Goal: Task Accomplishment & Management: Manage account settings

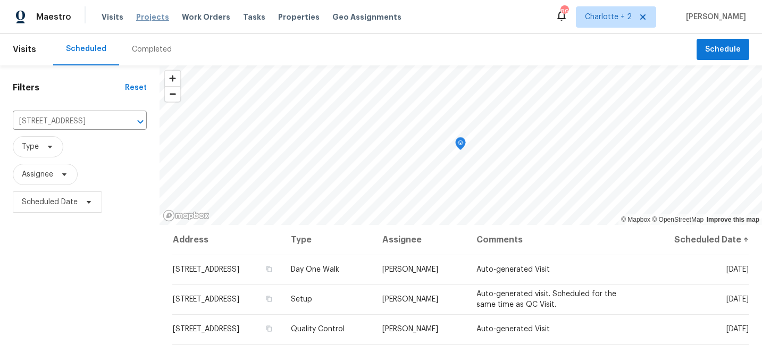
click at [145, 19] on span "Projects" at bounding box center [152, 17] width 33 height 11
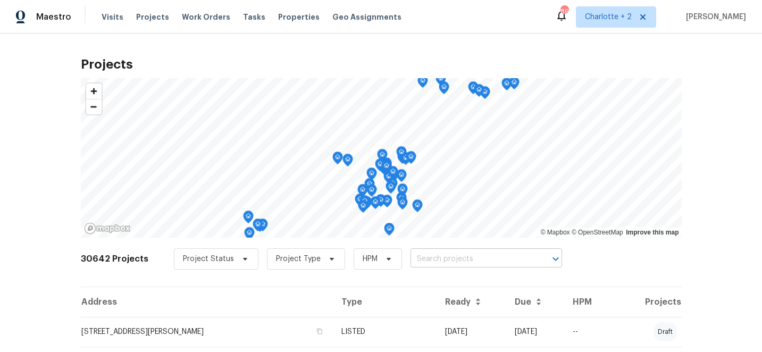
click at [435, 256] on input "text" at bounding box center [472, 259] width 122 height 16
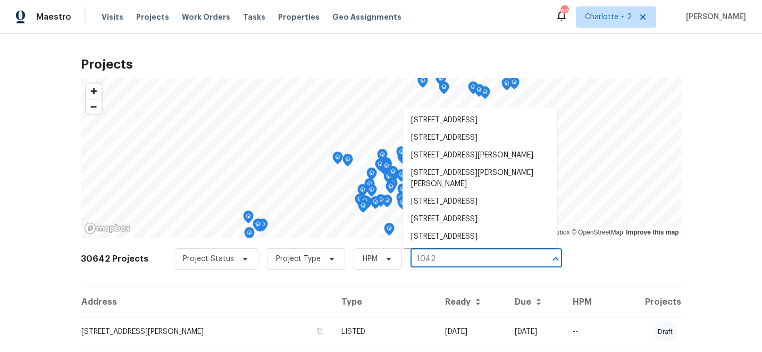
type input "1042 b"
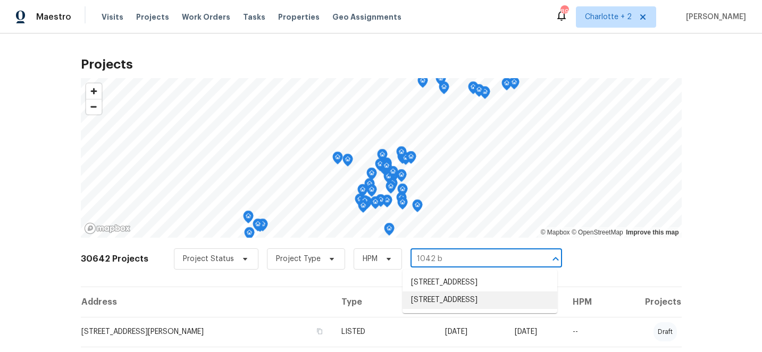
click at [444, 309] on li "[STREET_ADDRESS]" at bounding box center [480, 301] width 155 height 18
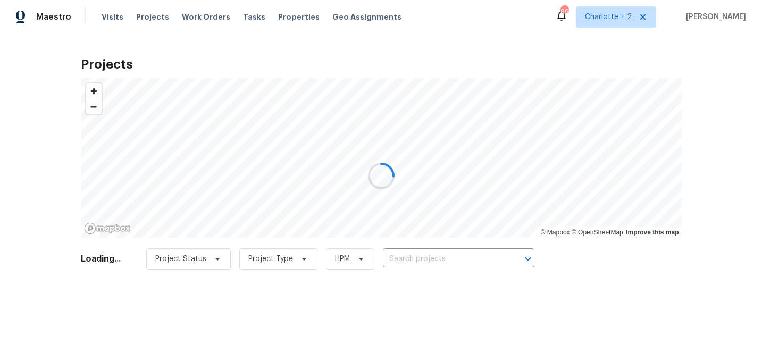
type input "[STREET_ADDRESS]"
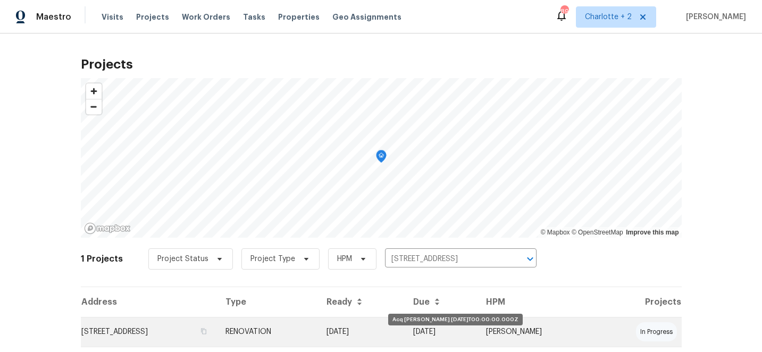
click at [405, 329] on td "10/01/25" at bounding box center [361, 332] width 87 height 30
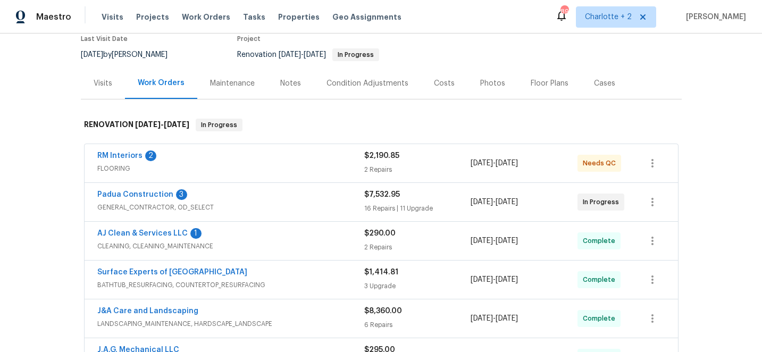
scroll to position [115, 0]
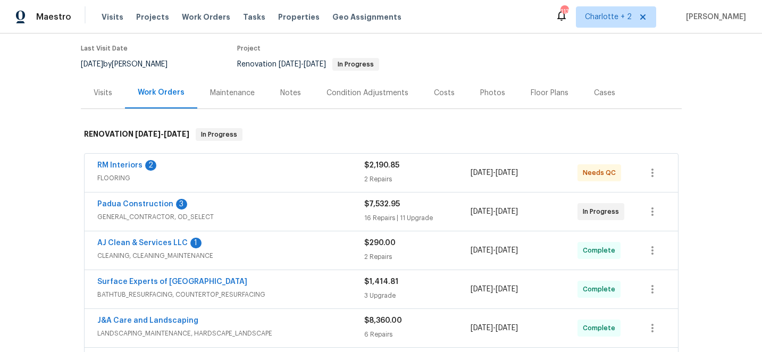
scroll to position [97, 0]
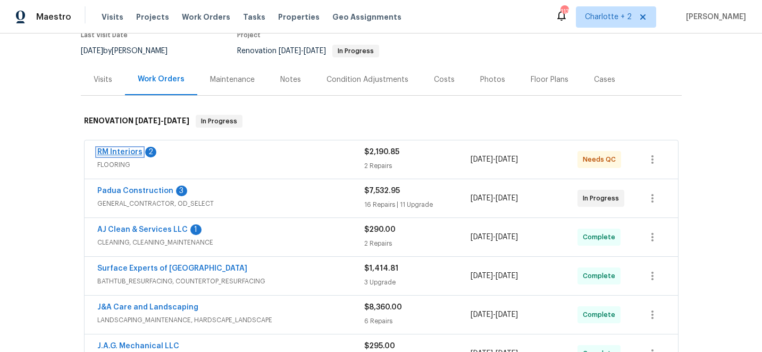
click at [114, 150] on link "RM Interiors" at bounding box center [119, 151] width 45 height 7
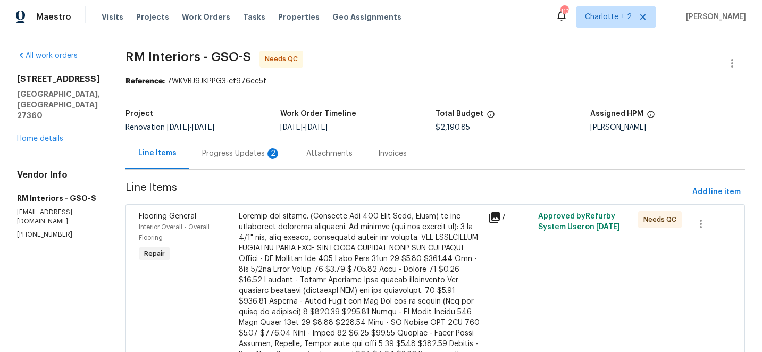
click at [346, 239] on div at bounding box center [361, 306] width 244 height 191
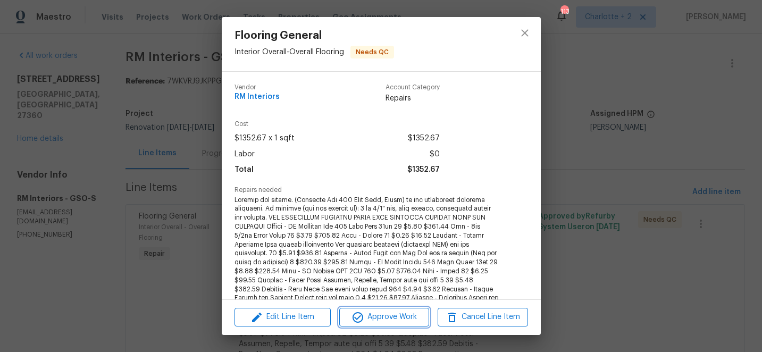
click at [392, 320] on span "Approve Work" at bounding box center [385, 317] width 84 height 13
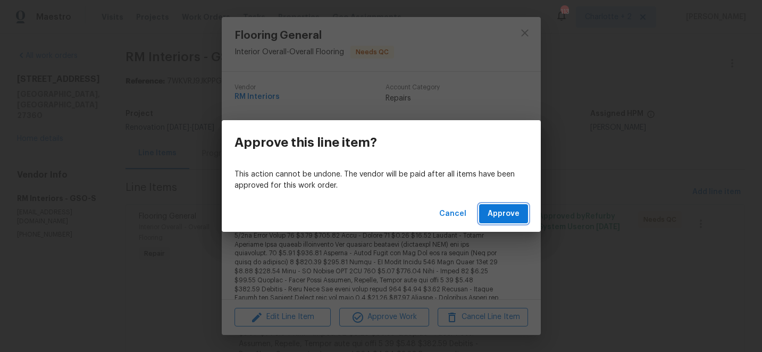
click at [502, 211] on span "Approve" at bounding box center [504, 213] width 32 height 13
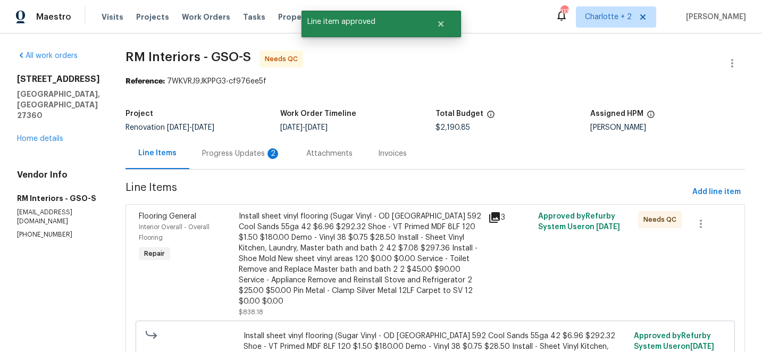
click at [351, 232] on div "Install sheet vinyl flooring (Sugar Vinyl - OD [GEOGRAPHIC_DATA] 592 Cool Sands…" at bounding box center [361, 259] width 244 height 96
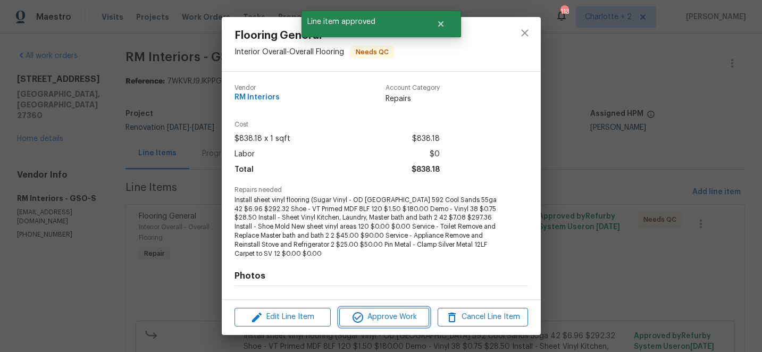
click at [394, 320] on span "Approve Work" at bounding box center [385, 317] width 84 height 13
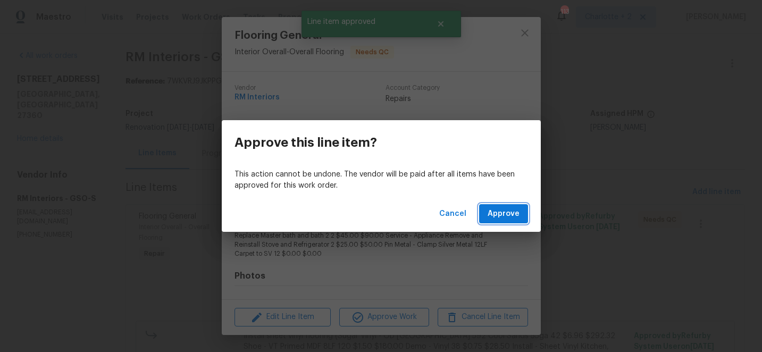
click at [494, 214] on span "Approve" at bounding box center [504, 213] width 32 height 13
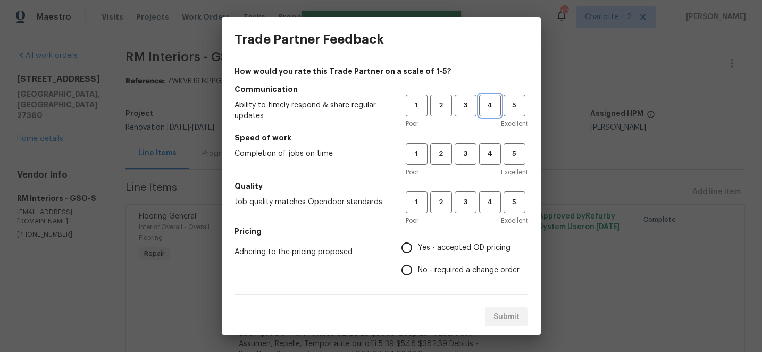
click at [489, 111] on span "4" at bounding box center [490, 105] width 20 height 12
click at [490, 155] on span "4" at bounding box center [490, 154] width 20 height 12
click at [488, 207] on span "4" at bounding box center [490, 202] width 20 height 12
click at [404, 272] on input "No - required a change order" at bounding box center [407, 270] width 22 height 22
radio input "true"
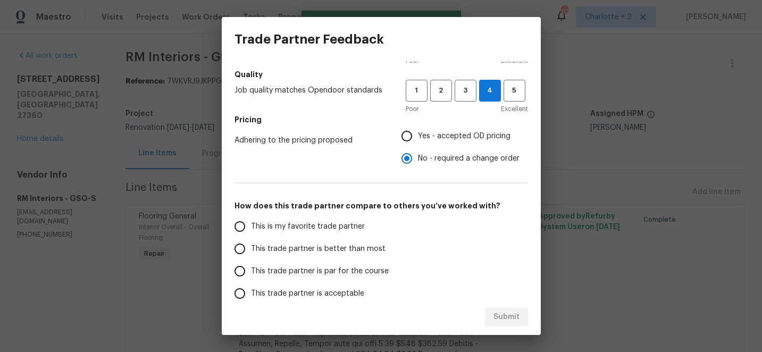
scroll to position [135, 0]
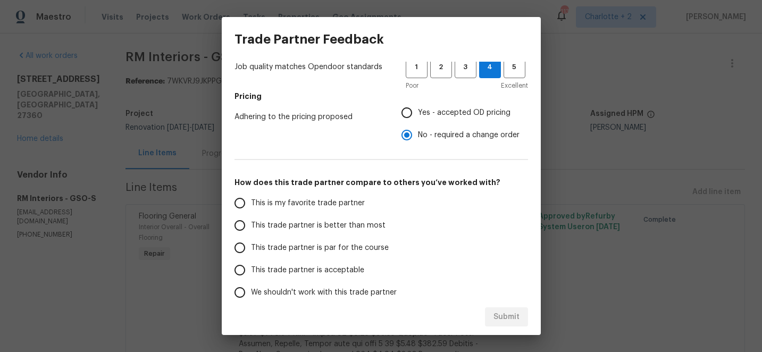
click at [238, 222] on input "This trade partner is better than most" at bounding box center [240, 225] width 22 height 22
click at [512, 315] on span "Submit" at bounding box center [507, 317] width 26 height 13
radio input "true"
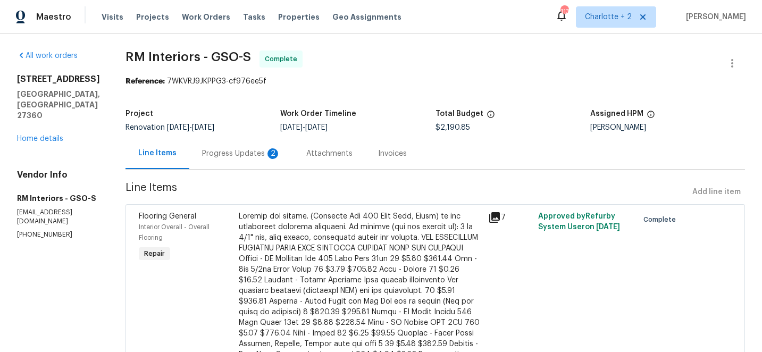
radio input "false"
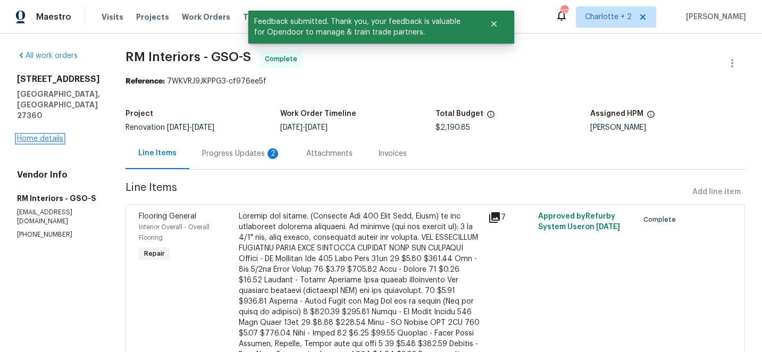
click at [51, 135] on link "Home details" at bounding box center [40, 138] width 46 height 7
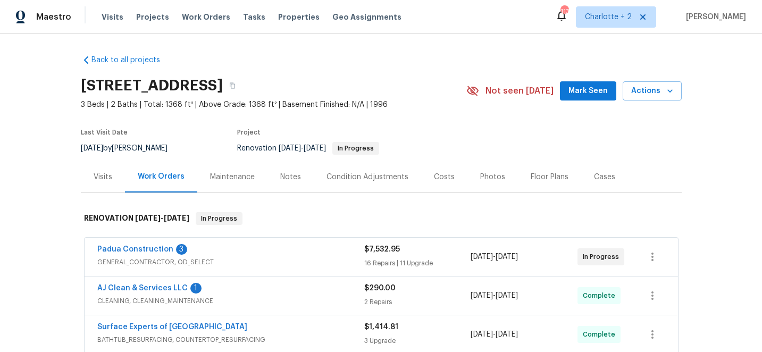
click at [438, 176] on div "Costs" at bounding box center [444, 177] width 21 height 11
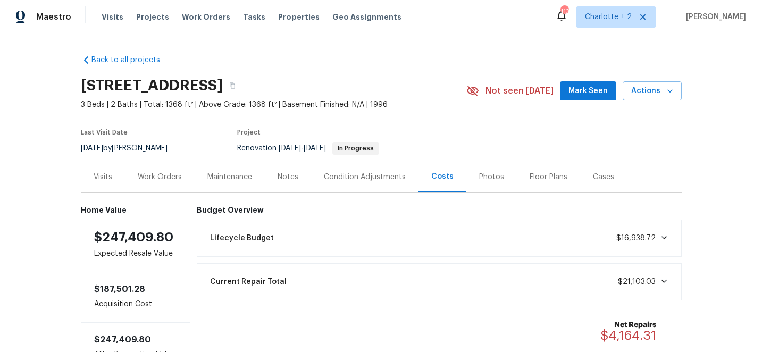
click at [170, 179] on div "Work Orders" at bounding box center [160, 177] width 44 height 11
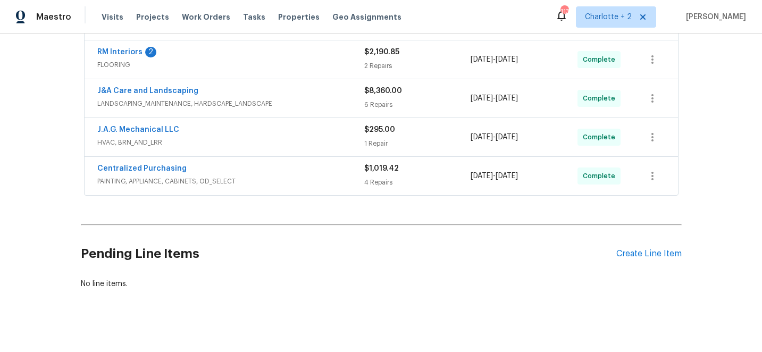
scroll to position [323, 0]
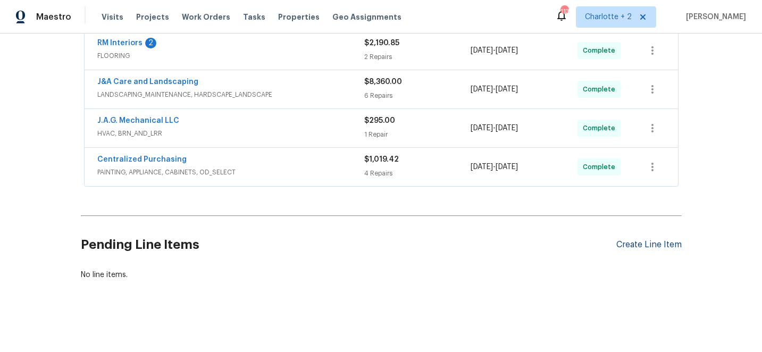
click at [653, 247] on div "Create Line Item" at bounding box center [649, 245] width 65 height 10
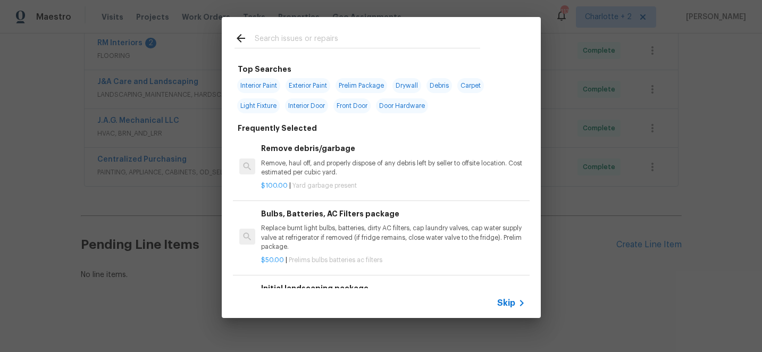
click at [278, 39] on input "text" at bounding box center [368, 40] width 226 height 16
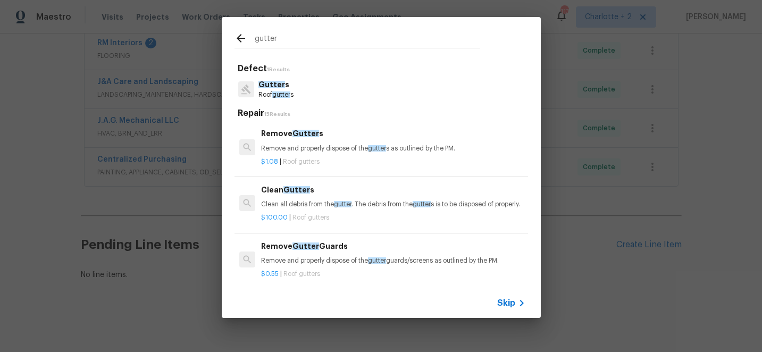
type input "gutter"
click at [278, 91] on span "gutter" at bounding box center [281, 94] width 18 height 6
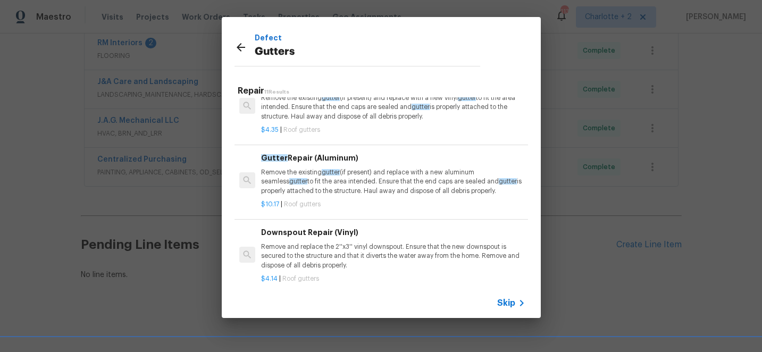
scroll to position [454, 0]
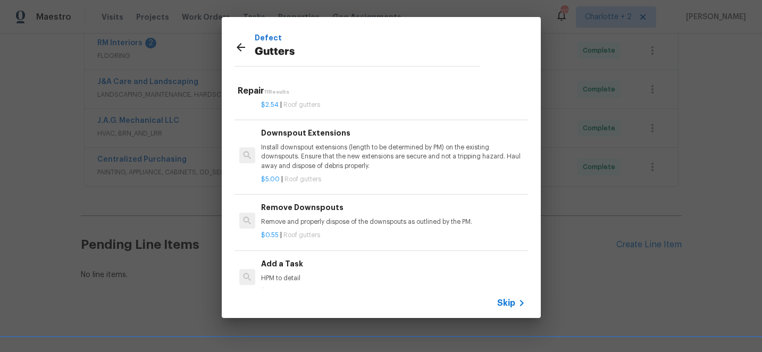
click at [278, 258] on h6 "Add a Task" at bounding box center [393, 264] width 264 height 12
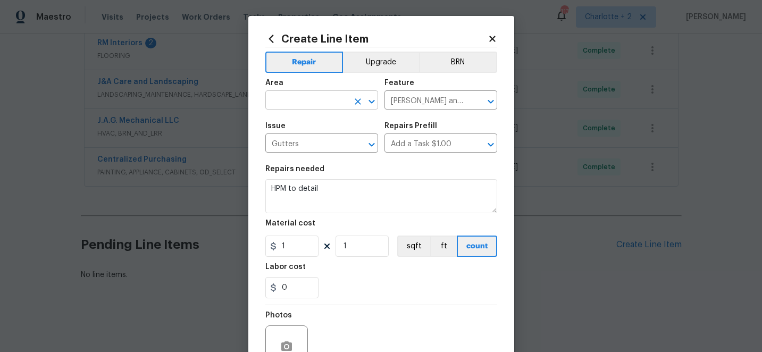
click at [286, 104] on input "text" at bounding box center [306, 101] width 83 height 16
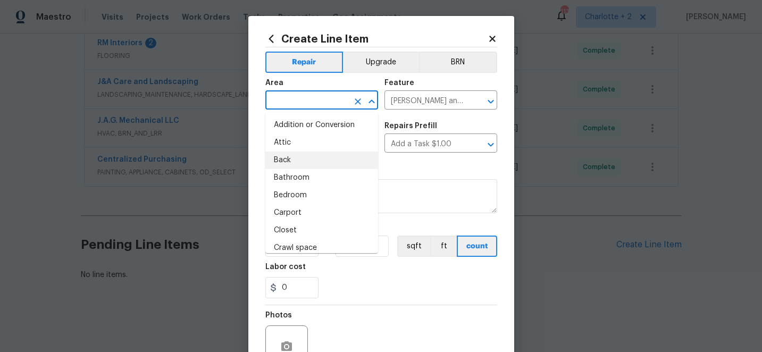
click at [290, 162] on li "Back" at bounding box center [321, 161] width 113 height 18
type input "Back"
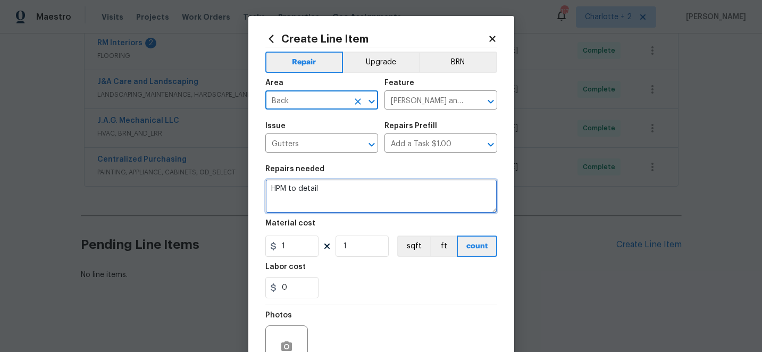
click at [329, 195] on textarea "HPM to detail" at bounding box center [381, 196] width 232 height 34
type textarea "H"
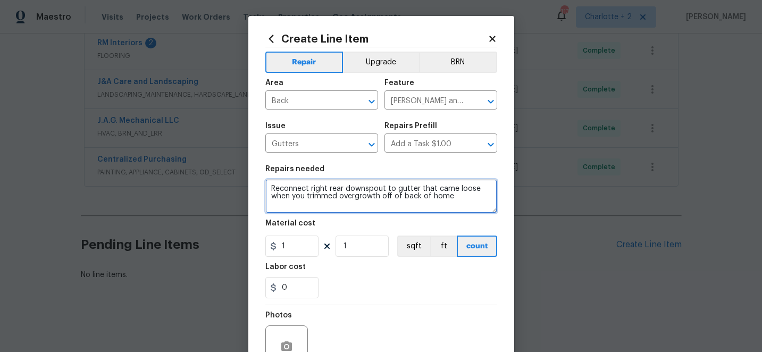
type textarea "Reconnect right rear downspout to gutter that came loose when you trimmed overg…"
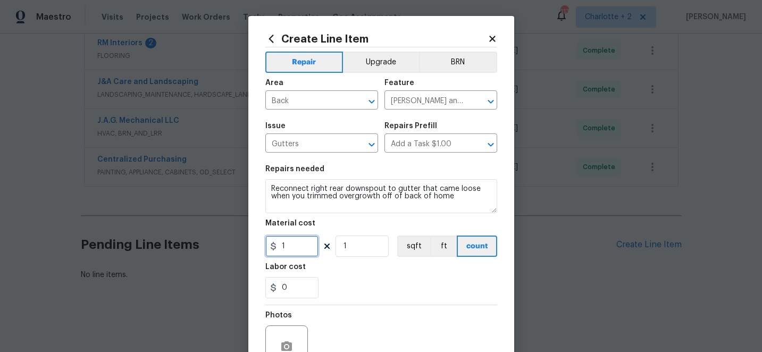
click at [294, 244] on input "1" at bounding box center [291, 246] width 53 height 21
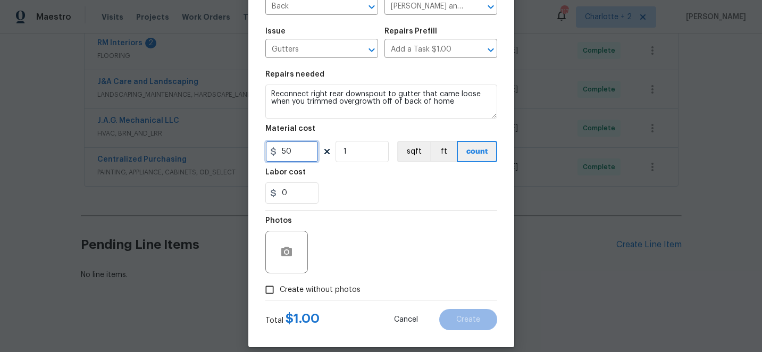
scroll to position [106, 0]
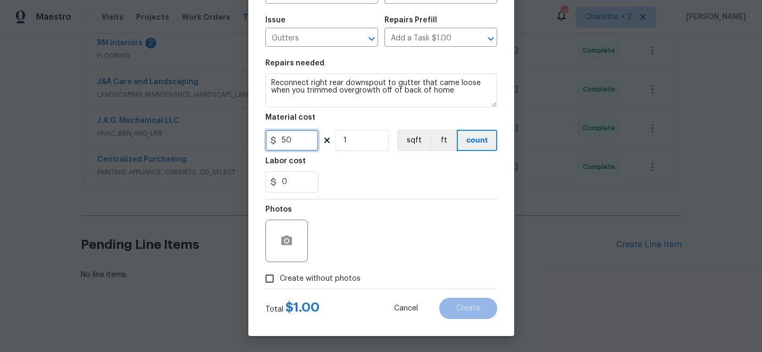
type input "50"
click at [273, 281] on div "Photos Create without photos" at bounding box center [381, 243] width 232 height 89
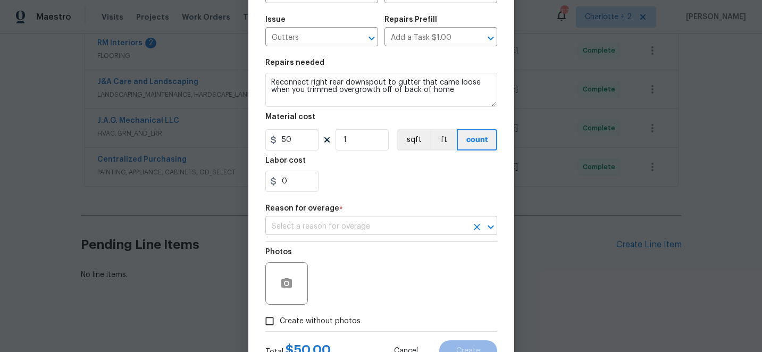
click at [306, 230] on input "text" at bounding box center [366, 227] width 202 height 16
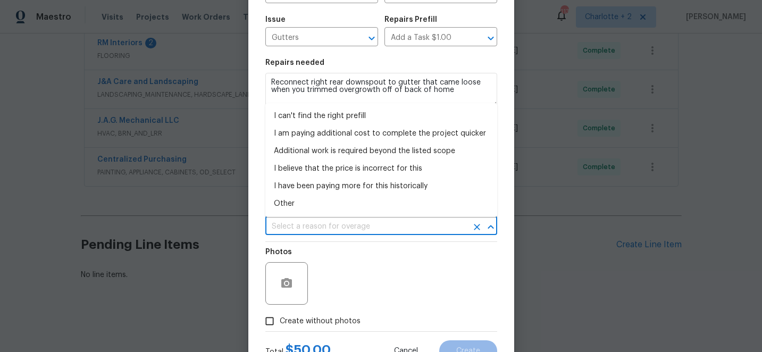
click at [309, 213] on ul "I can't find the right prefill I am paying additional cost to complete the proj…" at bounding box center [381, 160] width 232 height 114
click at [306, 202] on li "Other" at bounding box center [381, 204] width 232 height 18
type input "Other"
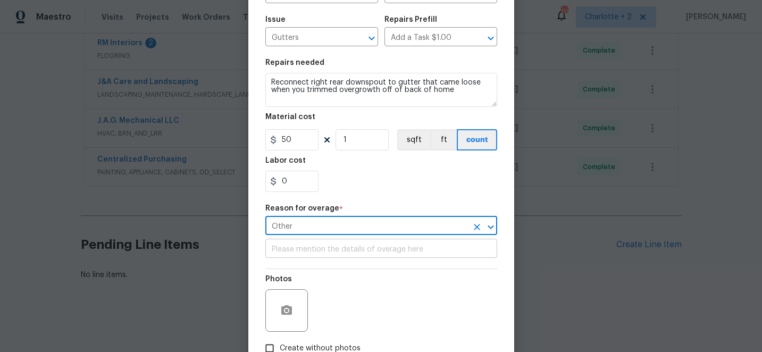
click at [306, 251] on input "text" at bounding box center [381, 249] width 232 height 16
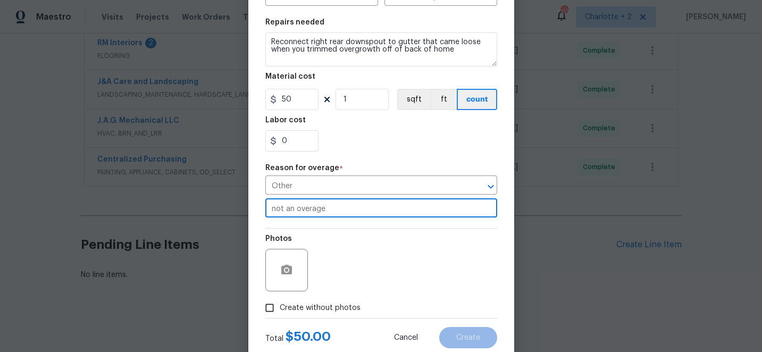
scroll to position [177, 0]
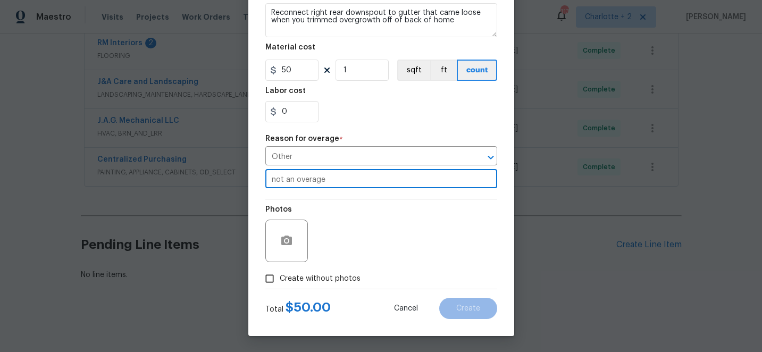
type input "not an overage"
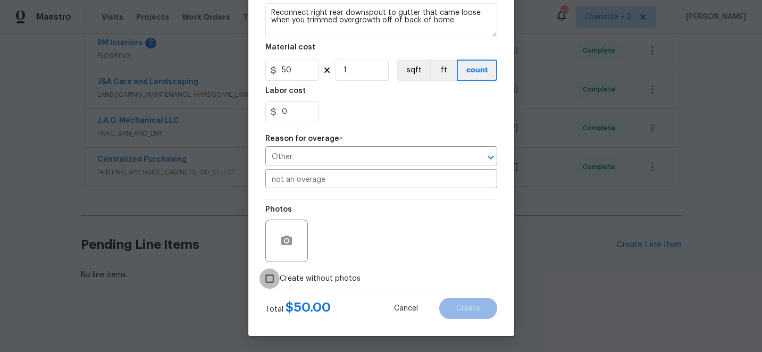
click at [273, 281] on input "Create without photos" at bounding box center [270, 279] width 20 height 20
checkbox input "true"
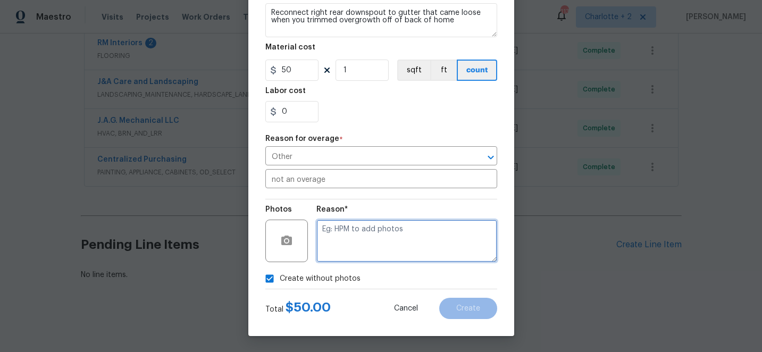
click at [386, 249] on textarea at bounding box center [407, 241] width 181 height 43
type textarea "edit"
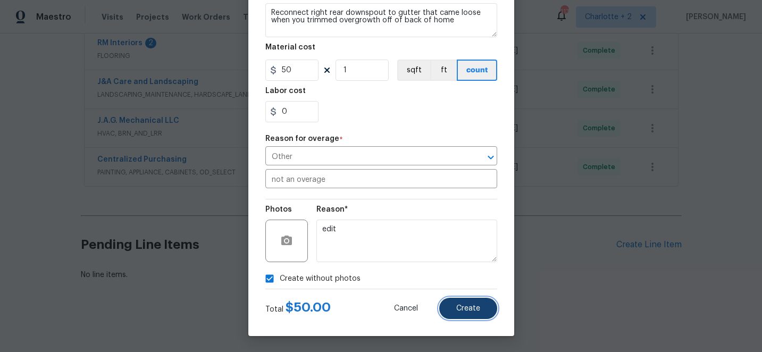
click at [468, 309] on span "Create" at bounding box center [468, 309] width 24 height 8
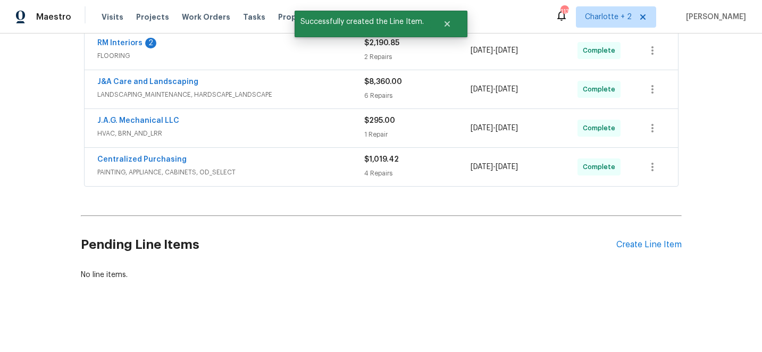
scroll to position [323, 0]
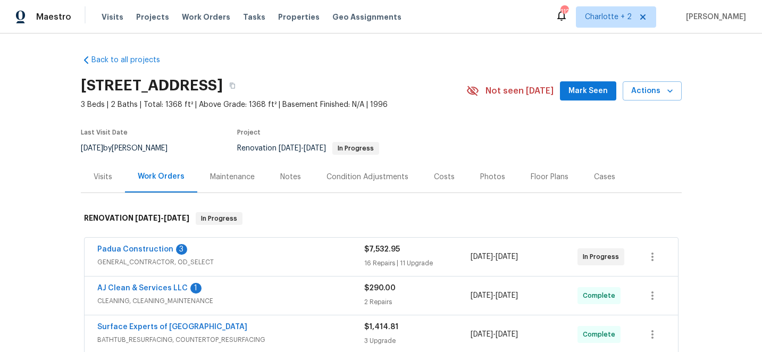
scroll to position [455, 0]
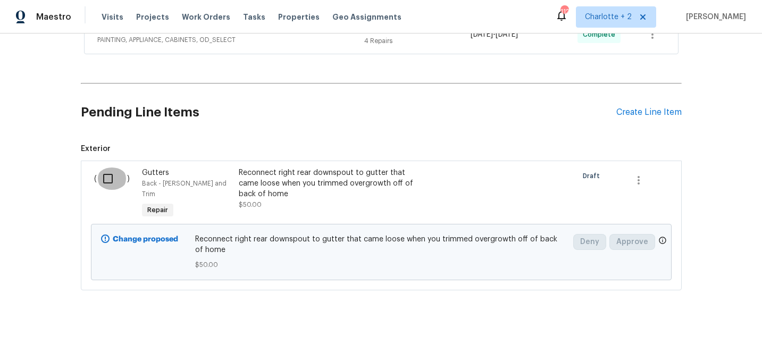
click at [109, 179] on input "checkbox" at bounding box center [112, 179] width 30 height 22
checkbox input "true"
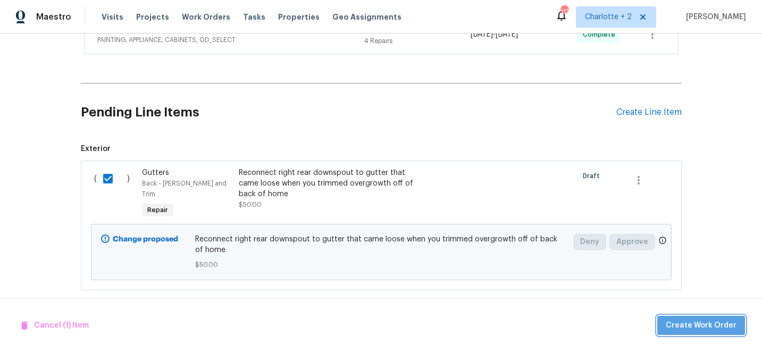
click at [715, 329] on span "Create Work Order" at bounding box center [701, 325] width 71 height 13
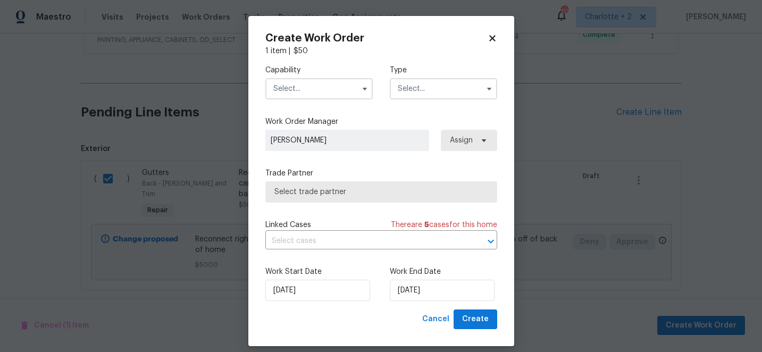
click at [326, 94] on input "text" at bounding box center [318, 88] width 107 height 21
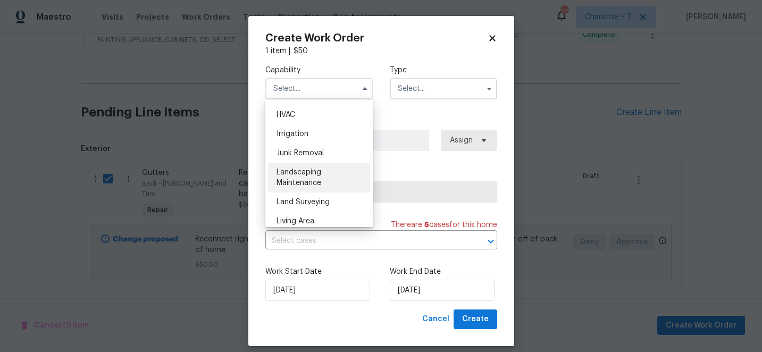
scroll to position [640, 0]
click at [310, 179] on span "Landscaping Maintenance" at bounding box center [299, 177] width 45 height 18
type input "Landscaping Maintenance"
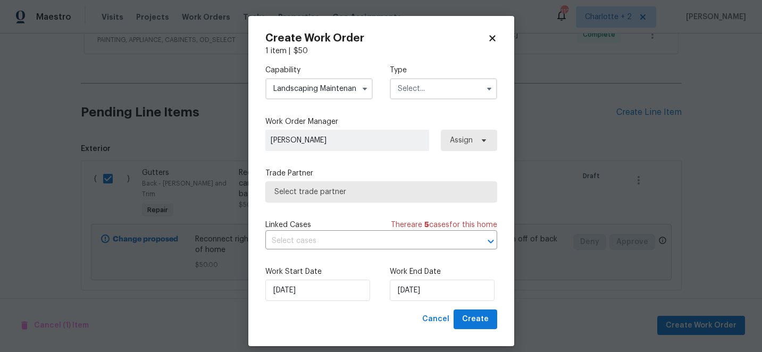
click at [421, 90] on input "text" at bounding box center [443, 88] width 107 height 21
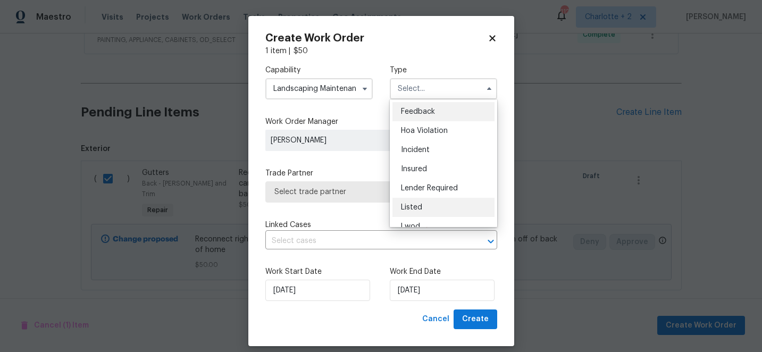
click at [415, 203] on div "Listed" at bounding box center [444, 207] width 102 height 19
type input "Listed"
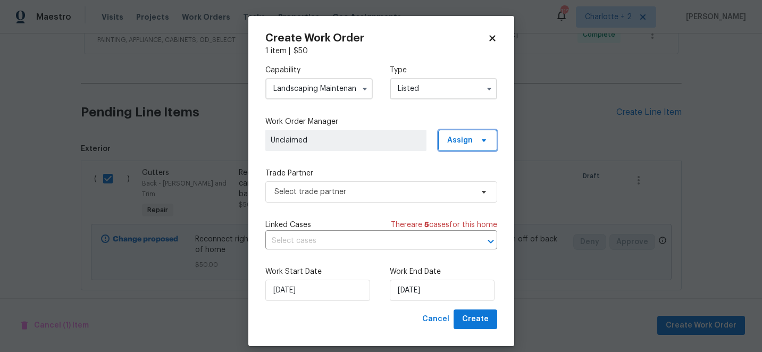
click at [481, 132] on span "Assign" at bounding box center [467, 140] width 59 height 21
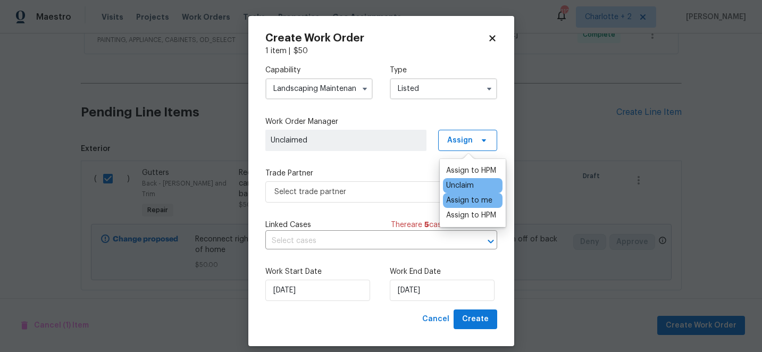
click at [465, 196] on div "Assign to me" at bounding box center [469, 200] width 46 height 11
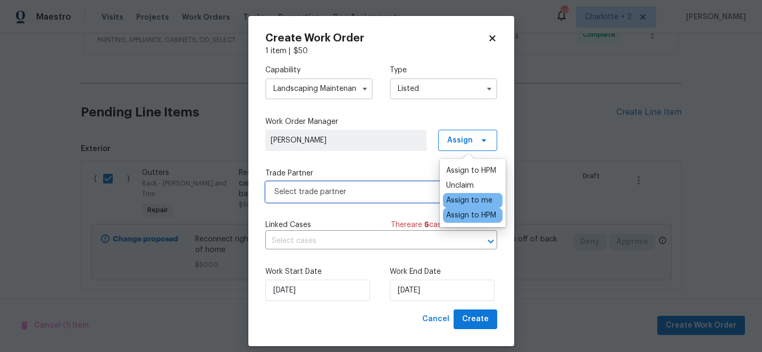
click at [417, 192] on span "Select trade partner" at bounding box center [373, 192] width 198 height 11
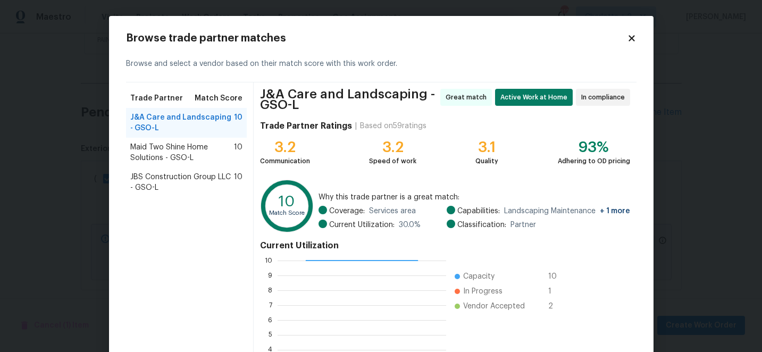
scroll to position [121, 0]
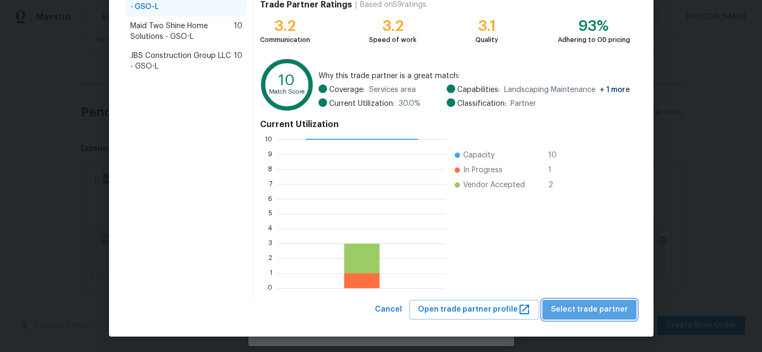
click at [598, 312] on span "Select trade partner" at bounding box center [589, 309] width 77 height 13
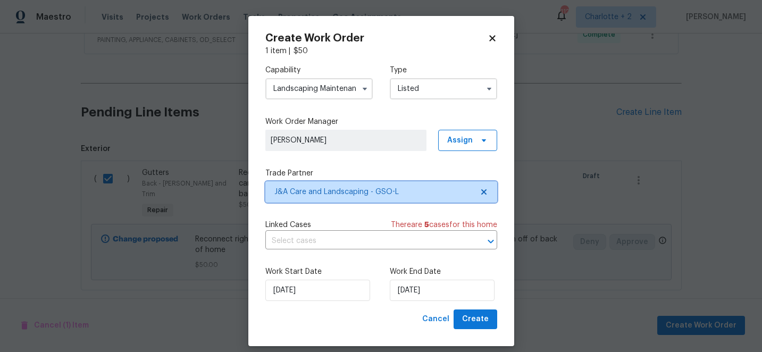
scroll to position [0, 0]
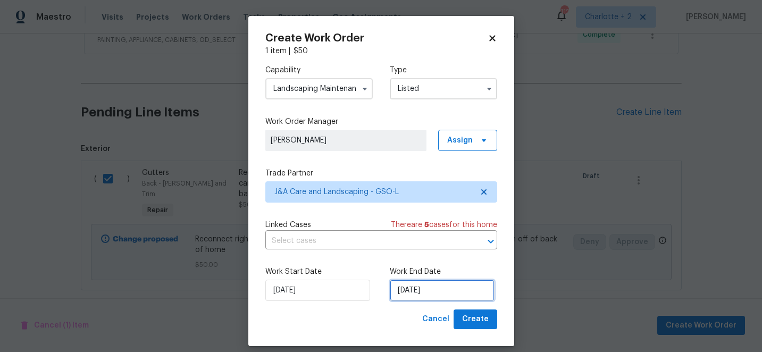
click at [445, 292] on input "[DATE]" at bounding box center [442, 290] width 105 height 21
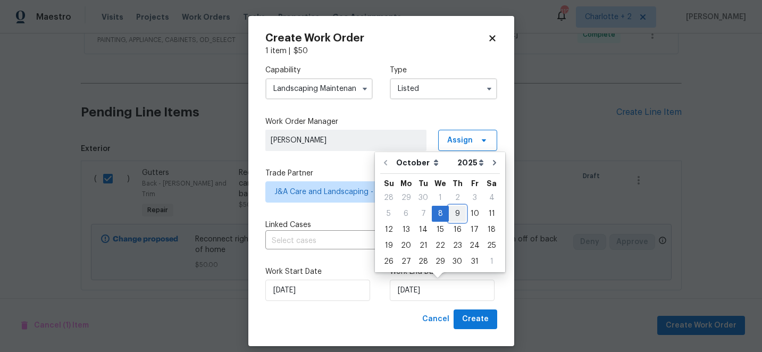
click at [456, 217] on div "9" at bounding box center [457, 213] width 17 height 15
type input "[DATE]"
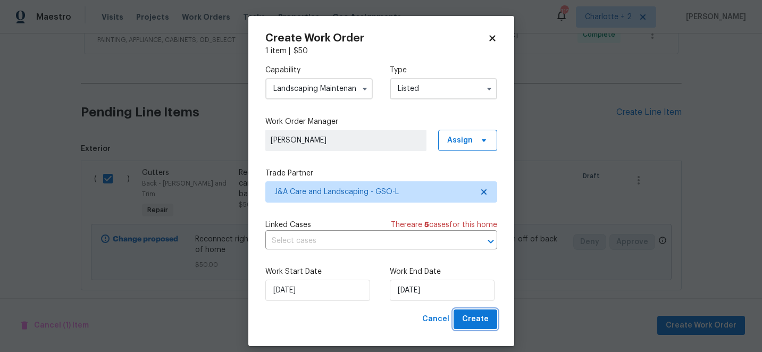
click at [484, 325] on span "Create" at bounding box center [475, 319] width 27 height 13
checkbox input "false"
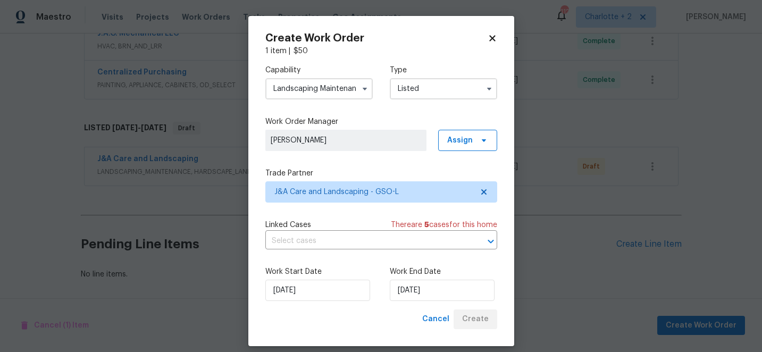
scroll to position [410, 0]
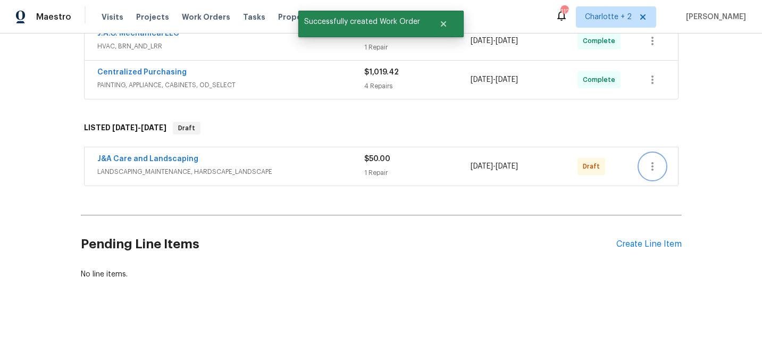
click at [644, 165] on button "button" at bounding box center [653, 167] width 26 height 26
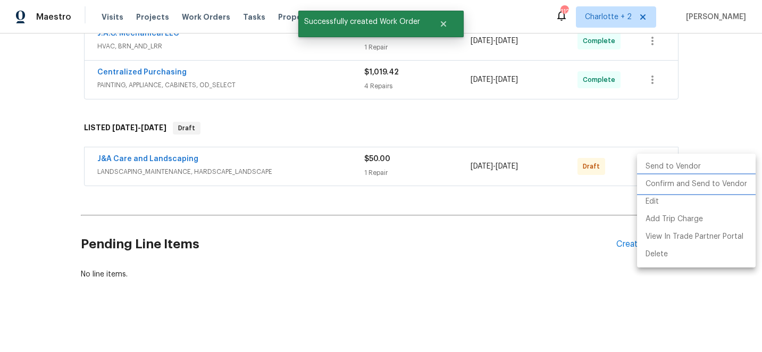
click at [681, 185] on li "Confirm and Send to Vendor" at bounding box center [696, 185] width 119 height 18
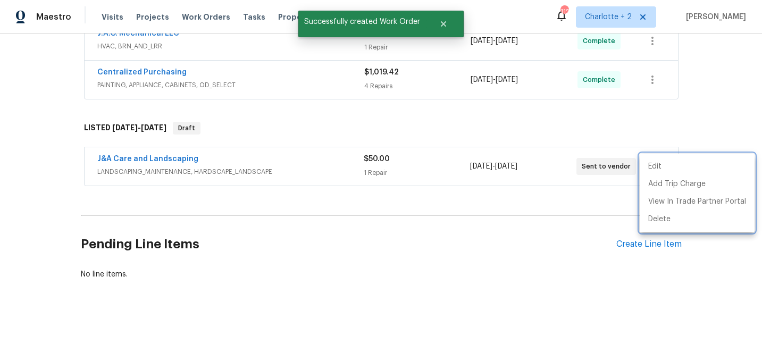
click at [44, 107] on div at bounding box center [381, 176] width 762 height 352
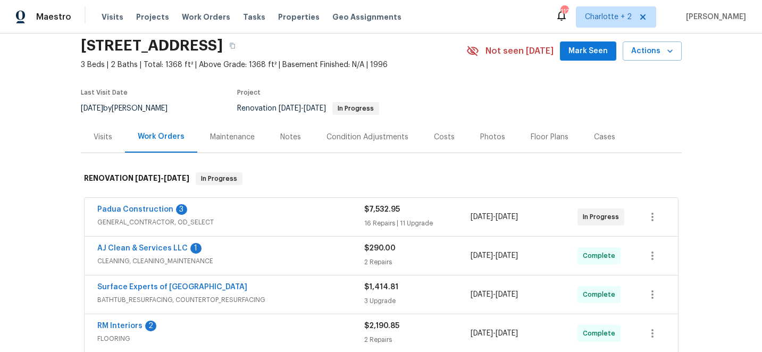
scroll to position [0, 0]
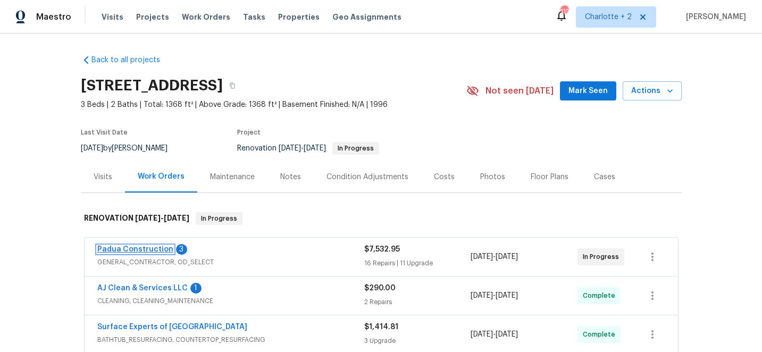
click at [156, 248] on link "Padua Construction" at bounding box center [135, 249] width 76 height 7
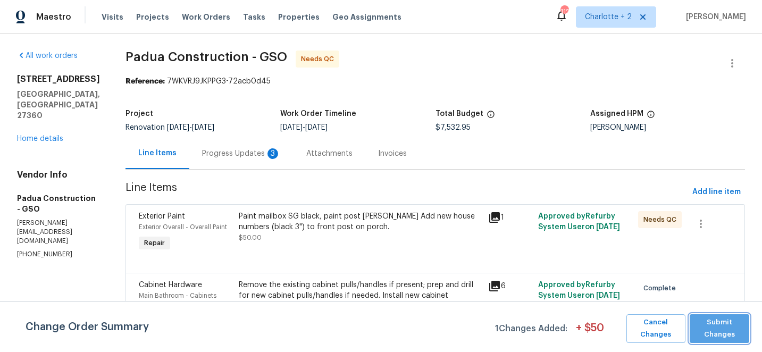
click at [736, 335] on span "Submit Changes" at bounding box center [719, 329] width 49 height 24
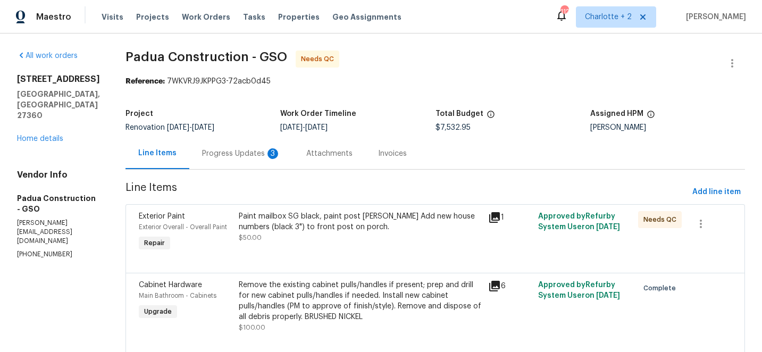
click at [307, 220] on div "Paint mailbox SG black, paint post [PERSON_NAME] Add new house numbers (black 3…" at bounding box center [361, 221] width 244 height 21
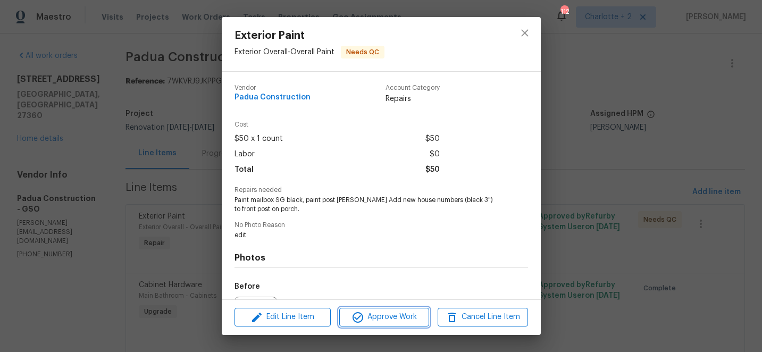
click at [391, 320] on span "Approve Work" at bounding box center [385, 317] width 84 height 13
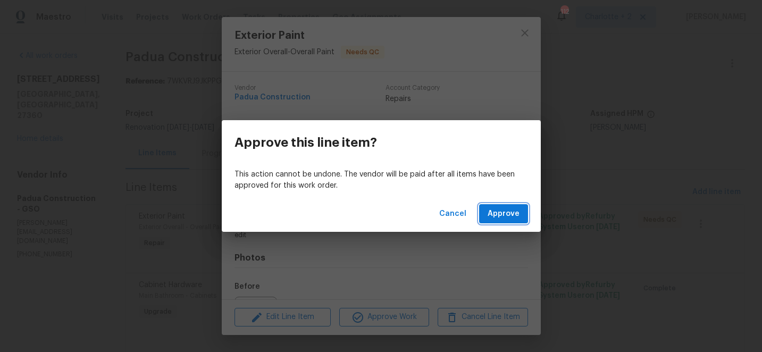
click at [501, 214] on span "Approve" at bounding box center [504, 213] width 32 height 13
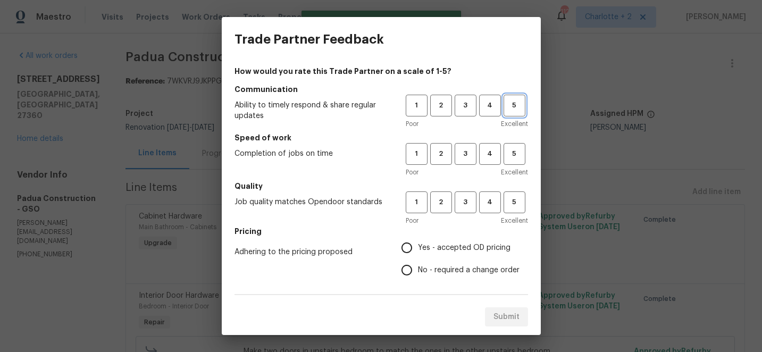
click at [510, 102] on span "5" at bounding box center [515, 105] width 20 height 12
click at [513, 156] on span "5" at bounding box center [515, 154] width 20 height 12
click at [514, 208] on button "5" at bounding box center [515, 202] width 22 height 22
click at [409, 247] on input "Yes - accepted OD pricing" at bounding box center [407, 248] width 22 height 22
radio input "true"
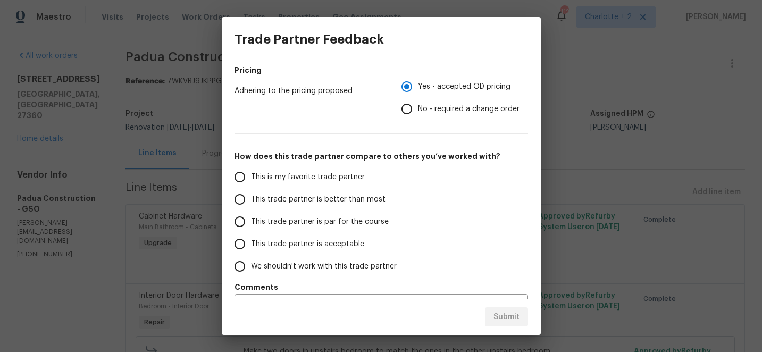
scroll to position [188, 0]
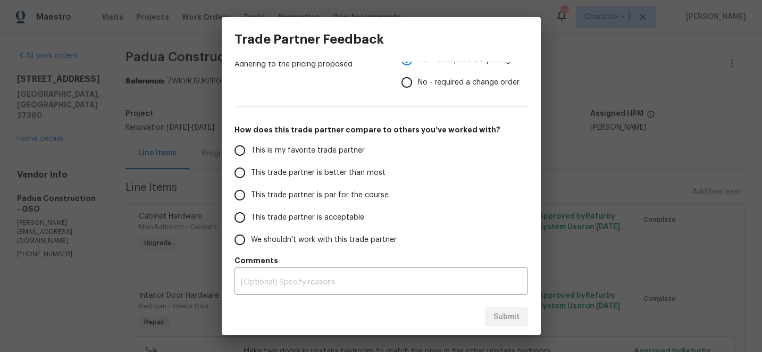
click at [240, 148] on input "This is my favorite trade partner" at bounding box center [240, 150] width 22 height 22
click at [512, 315] on span "Submit" at bounding box center [507, 317] width 26 height 13
radio input "true"
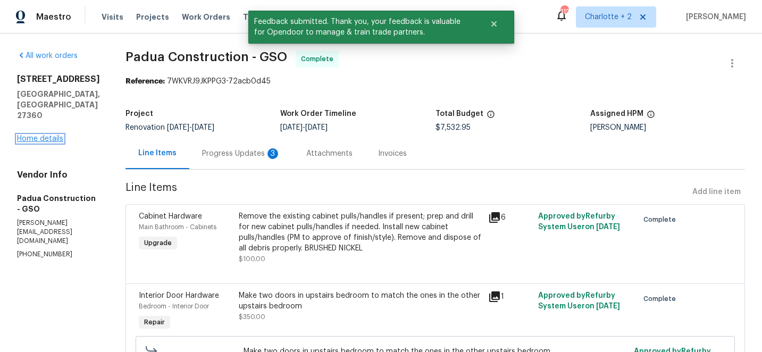
click at [41, 143] on link "Home details" at bounding box center [40, 138] width 46 height 7
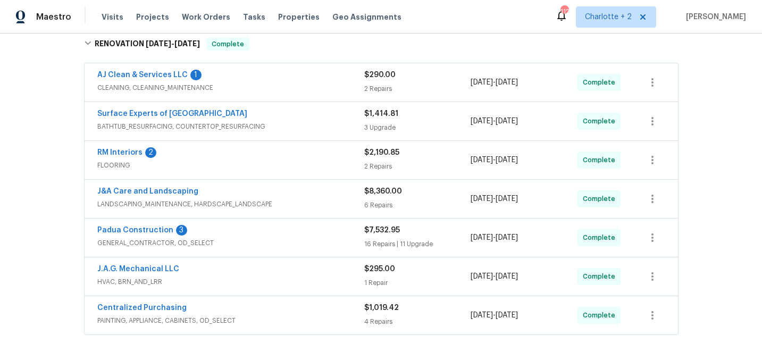
scroll to position [253, 0]
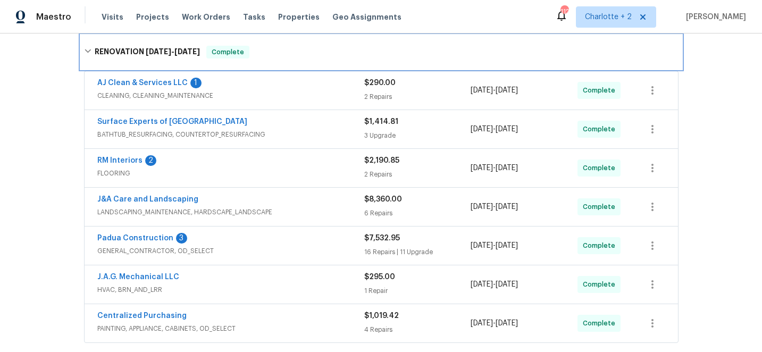
click at [89, 49] on icon at bounding box center [87, 50] width 7 height 7
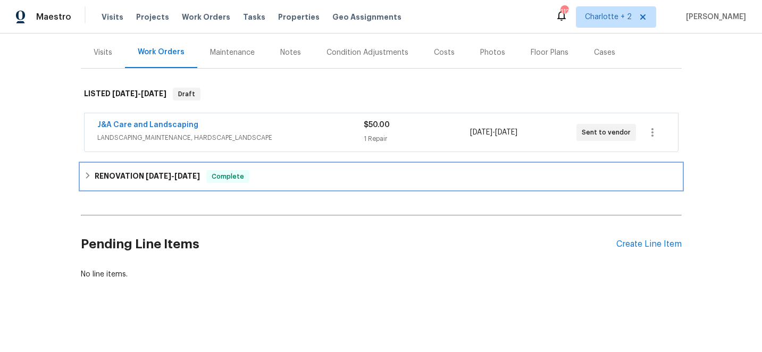
scroll to position [124, 0]
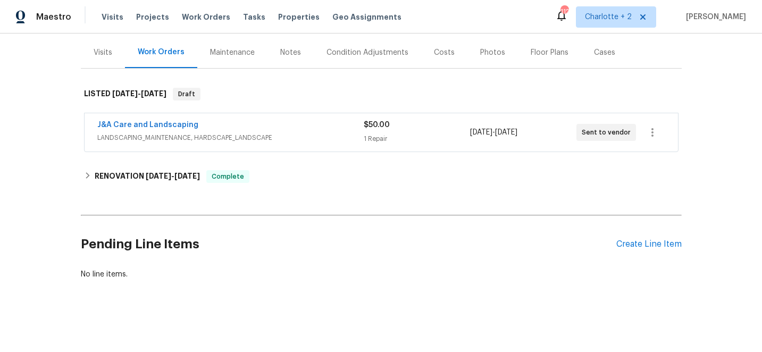
click at [438, 51] on div "Costs" at bounding box center [444, 52] width 21 height 11
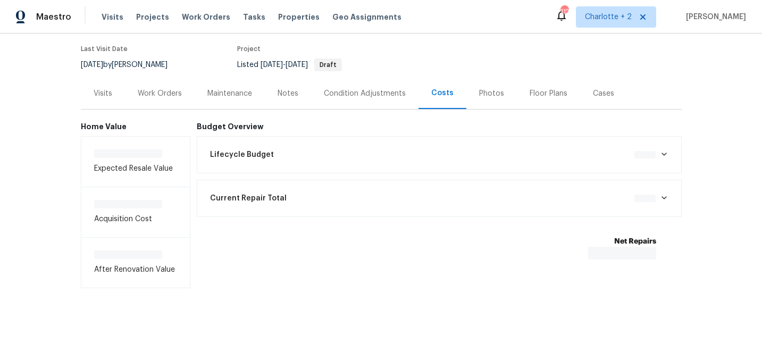
scroll to position [86, 0]
